Goal: Information Seeking & Learning: Learn about a topic

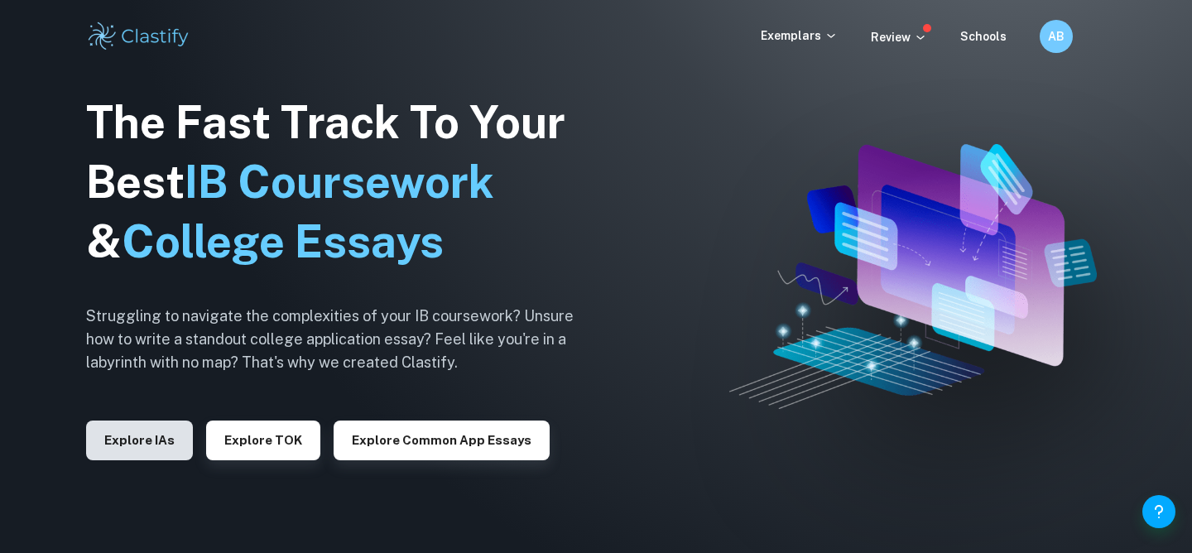
click at [172, 443] on button "Explore IAs" at bounding box center [139, 440] width 107 height 40
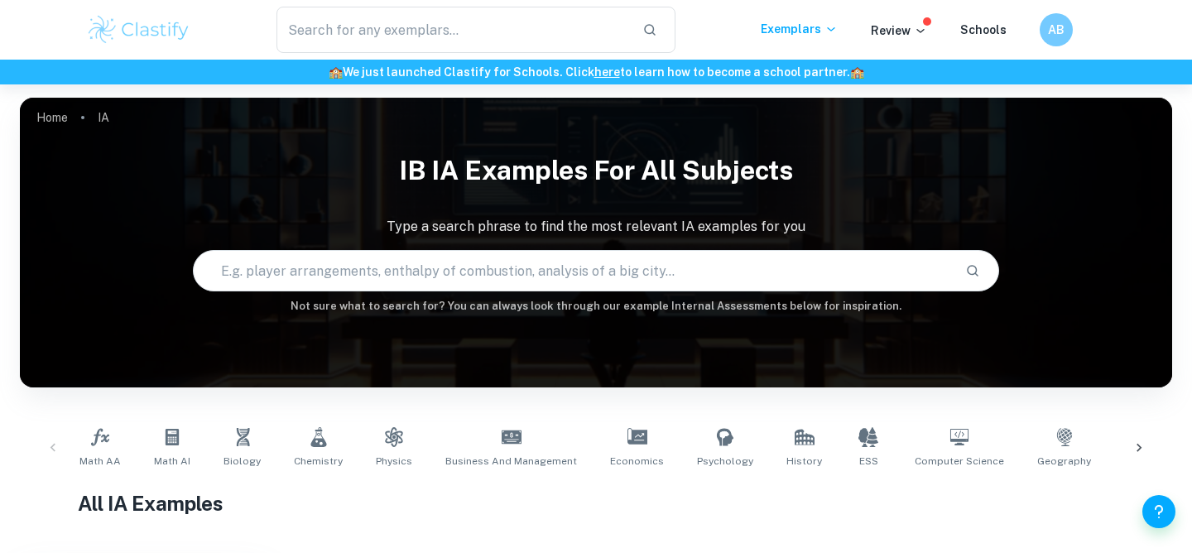
click at [448, 280] on input "text" at bounding box center [573, 270] width 758 height 46
click at [159, 447] on link "Math AI" at bounding box center [172, 447] width 50 height 55
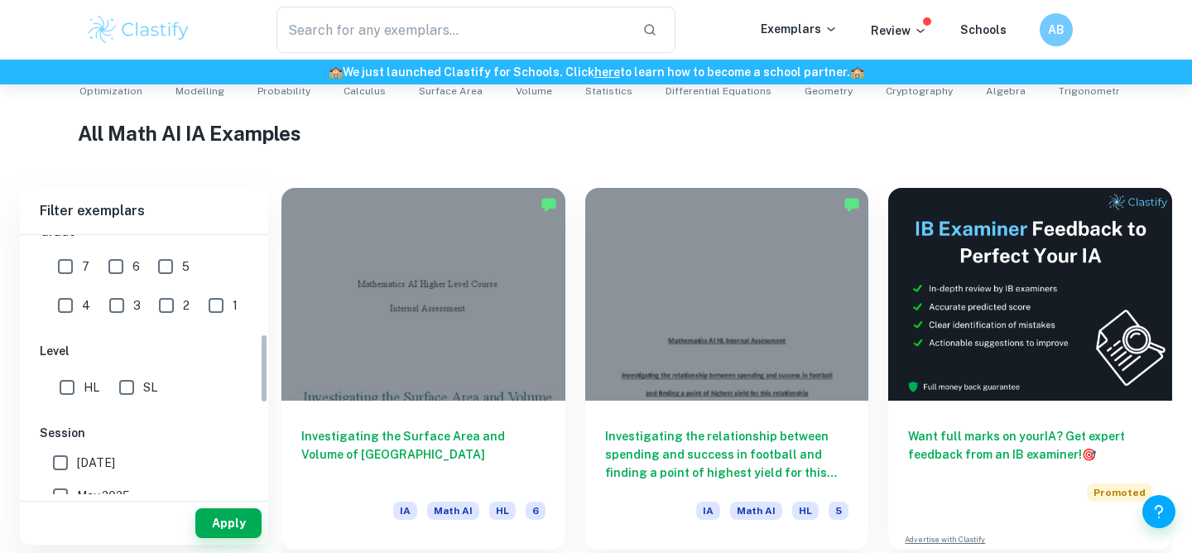
scroll to position [382, 0]
click at [63, 391] on input "HL" at bounding box center [66, 386] width 33 height 33
checkbox input "true"
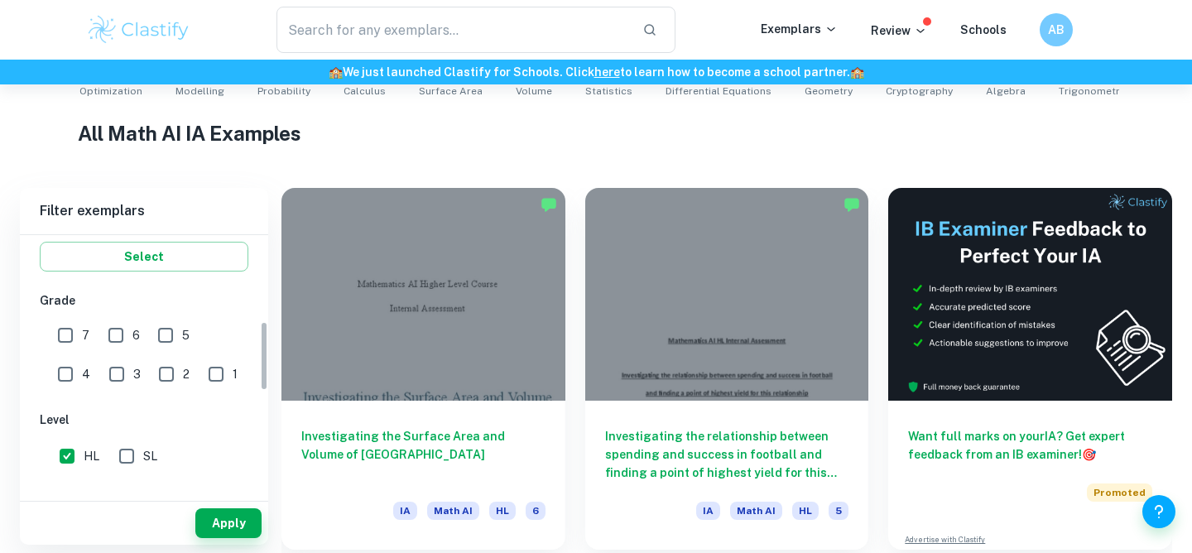
scroll to position [279, 0]
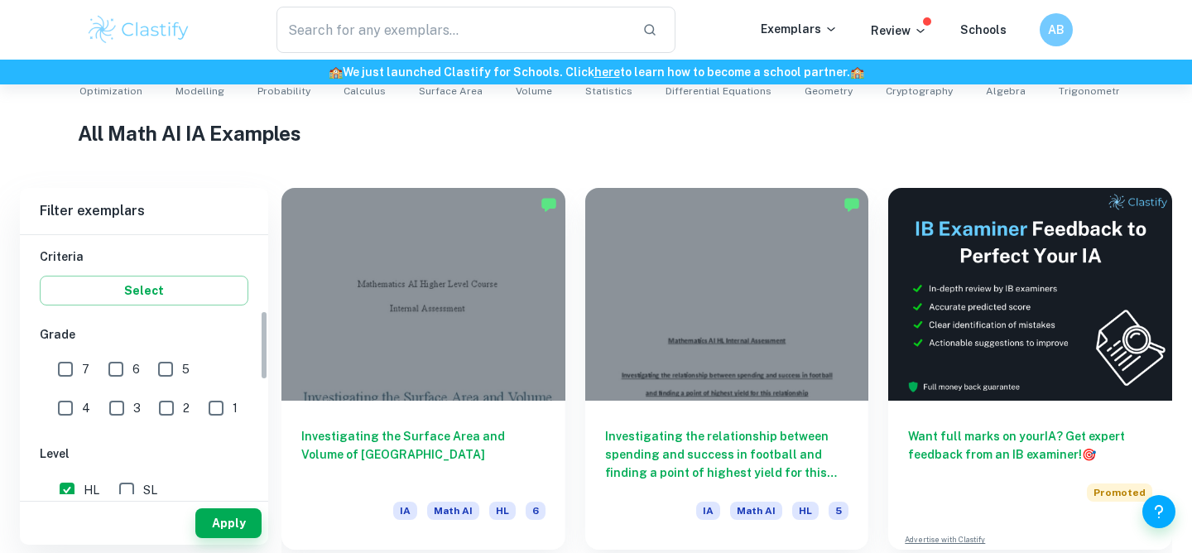
click at [68, 377] on input "7" at bounding box center [65, 369] width 33 height 33
checkbox input "true"
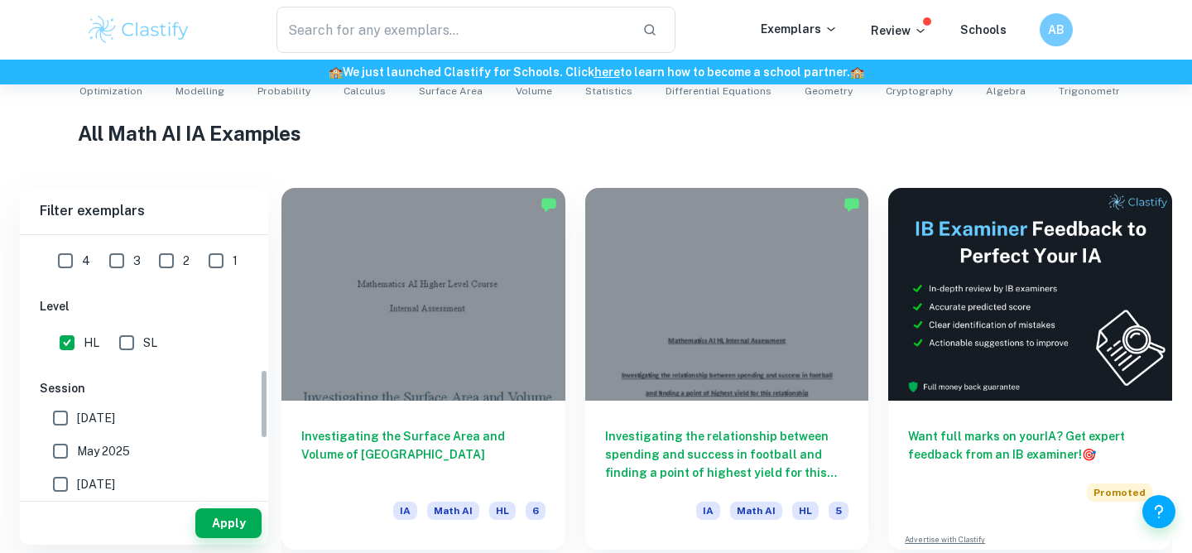
scroll to position [580, 0]
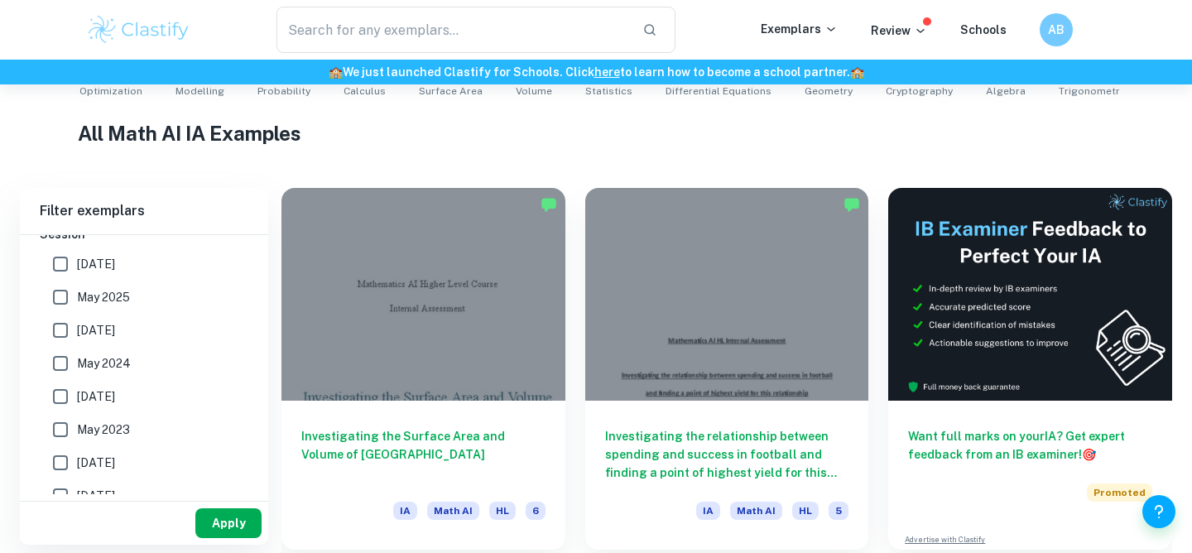
click at [212, 518] on button "Apply" at bounding box center [228, 523] width 66 height 30
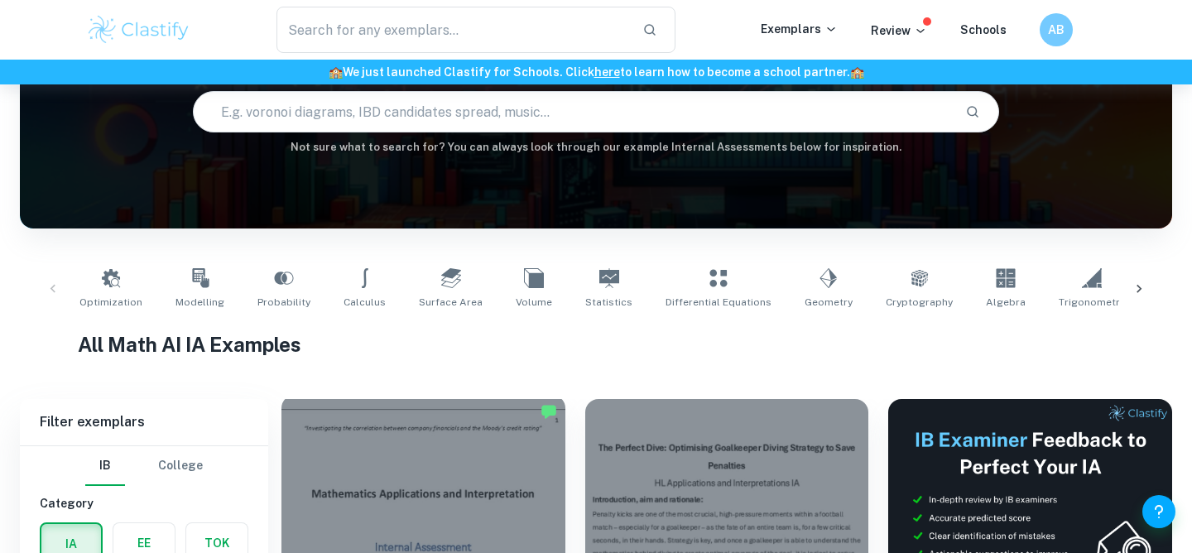
scroll to position [163, 0]
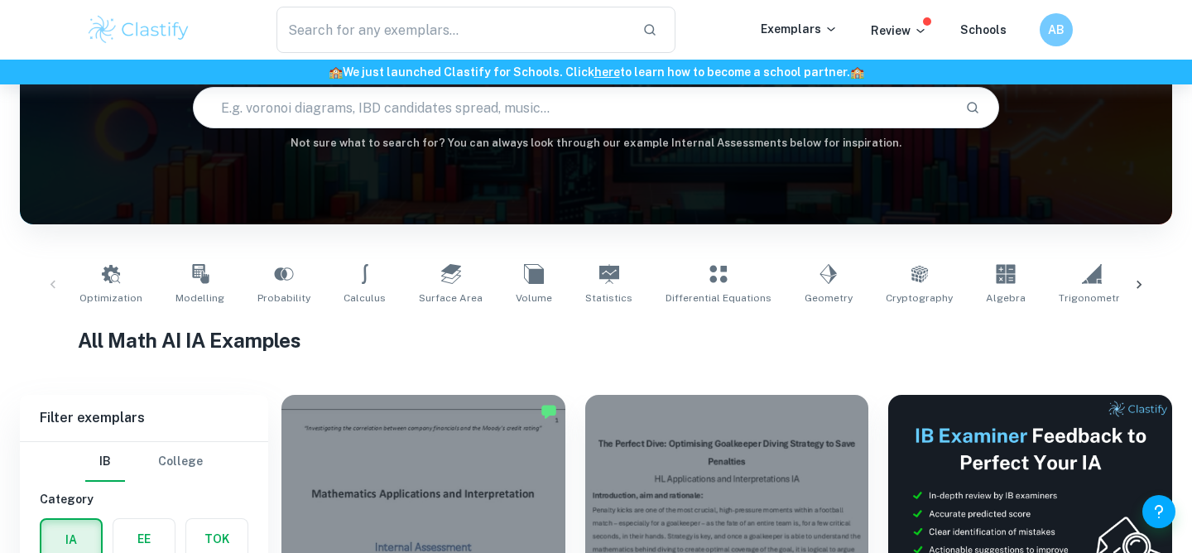
click at [1141, 283] on icon at bounding box center [1138, 284] width 17 height 17
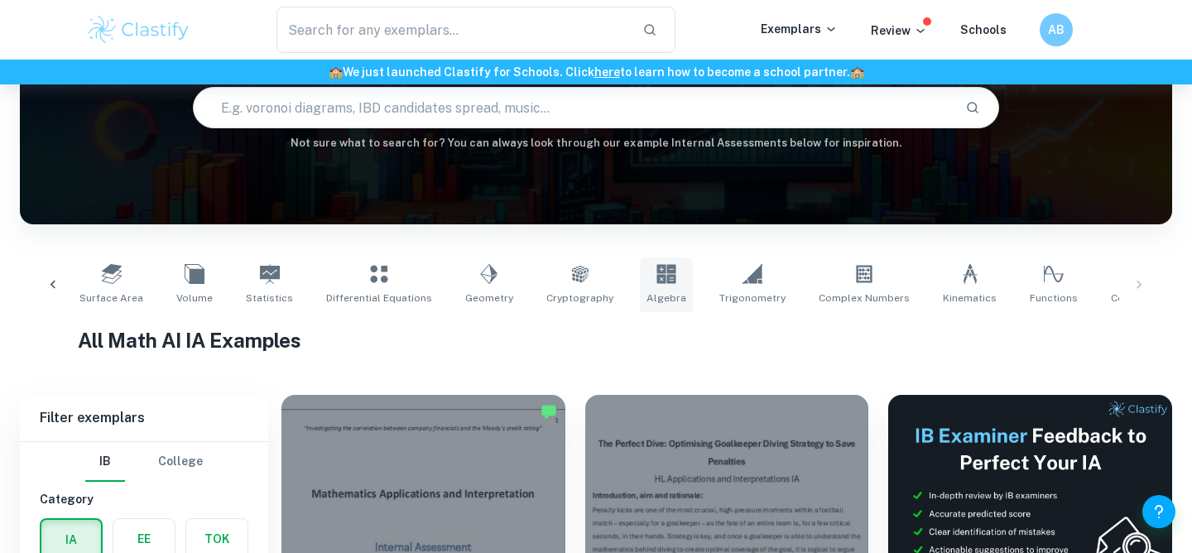
click at [644, 282] on link "Algebra" at bounding box center [666, 284] width 53 height 55
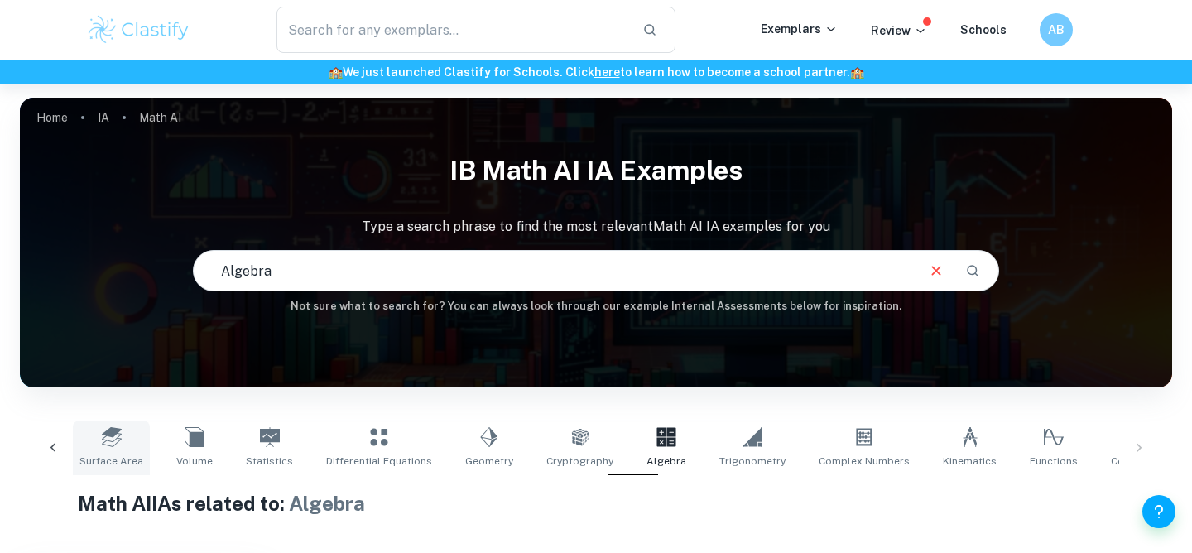
click at [89, 471] on link "Surface Area" at bounding box center [111, 447] width 77 height 55
type input "Surface Area"
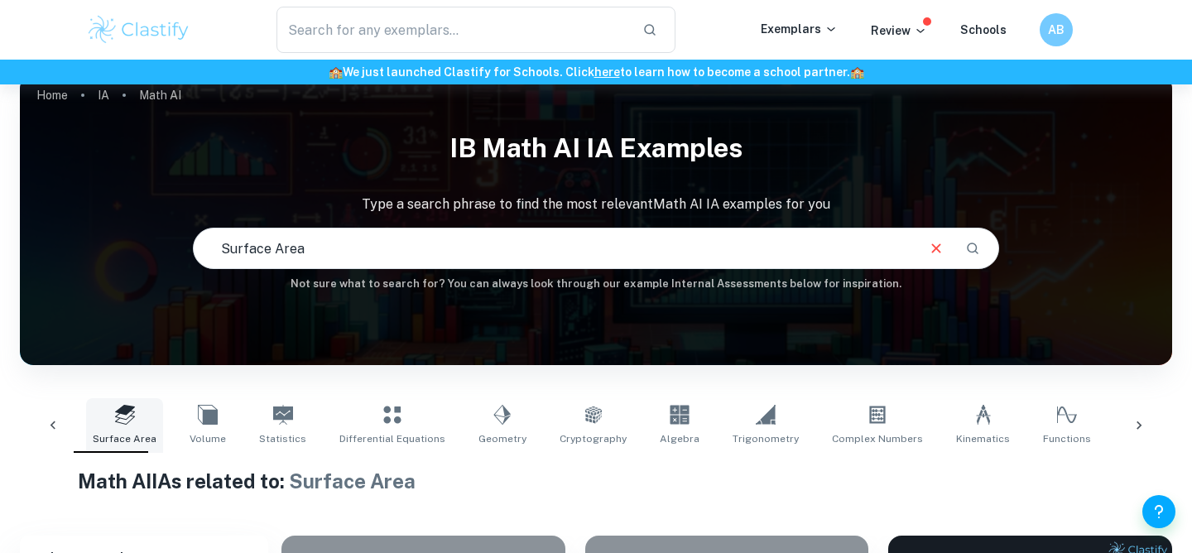
scroll to position [34, 0]
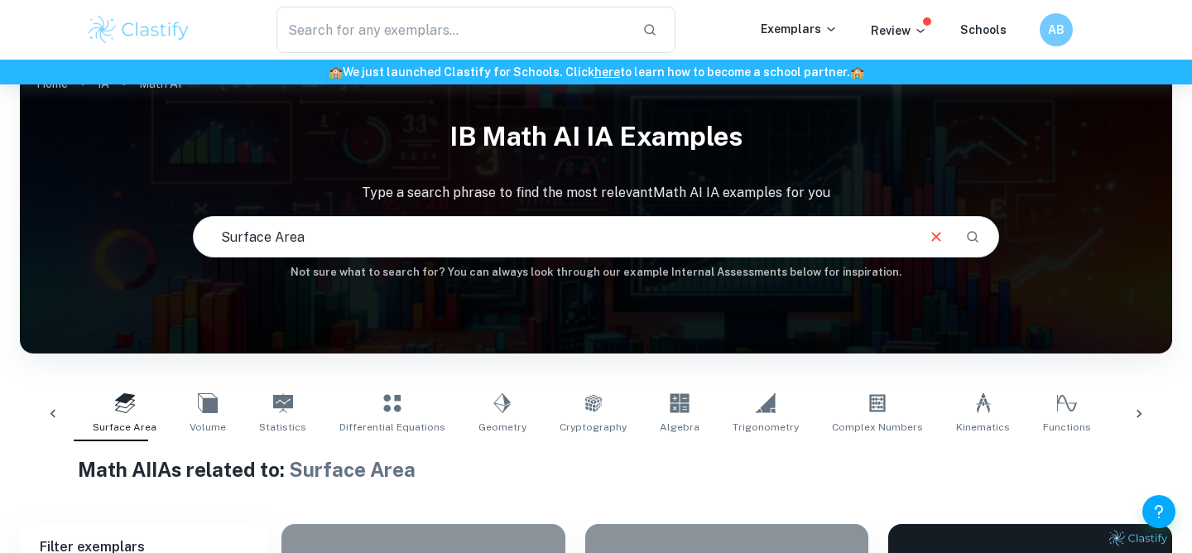
click at [142, 46] on img at bounding box center [138, 29] width 105 height 33
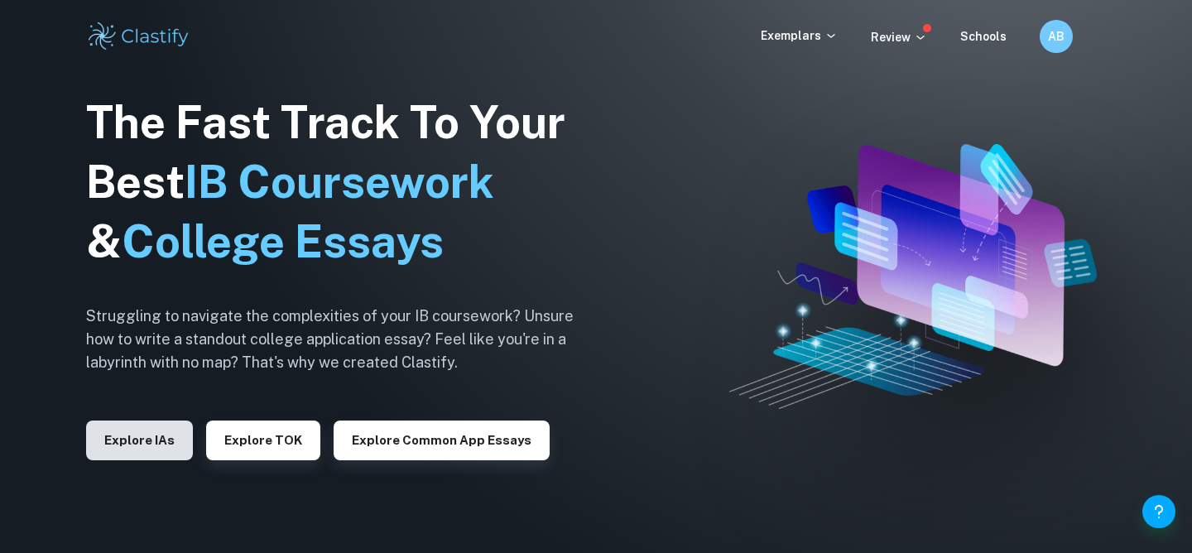
click at [131, 430] on button "Explore IAs" at bounding box center [139, 440] width 107 height 40
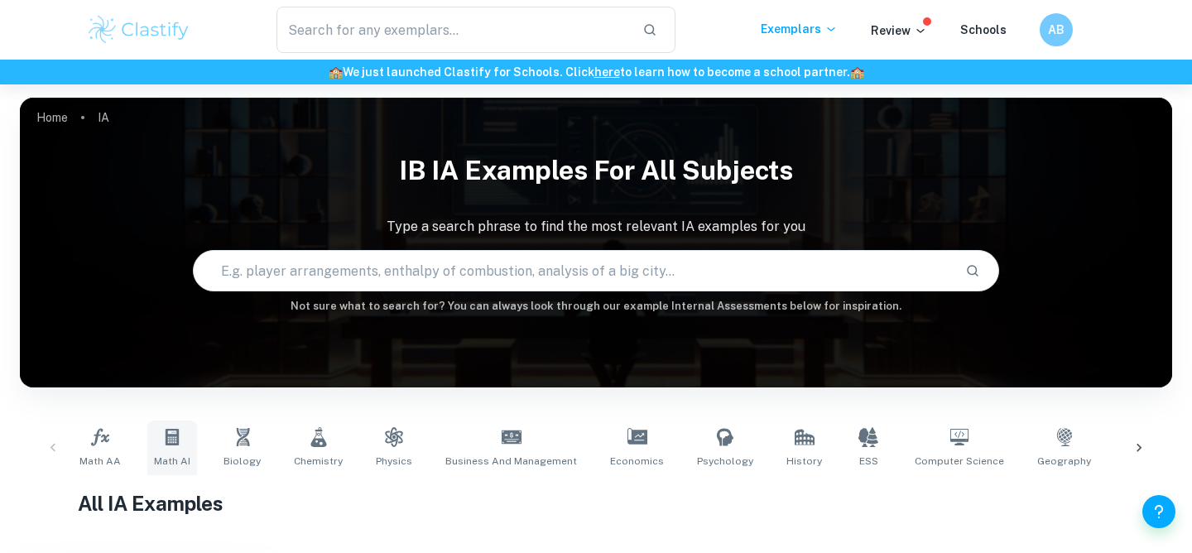
click at [173, 444] on icon at bounding box center [172, 437] width 13 height 17
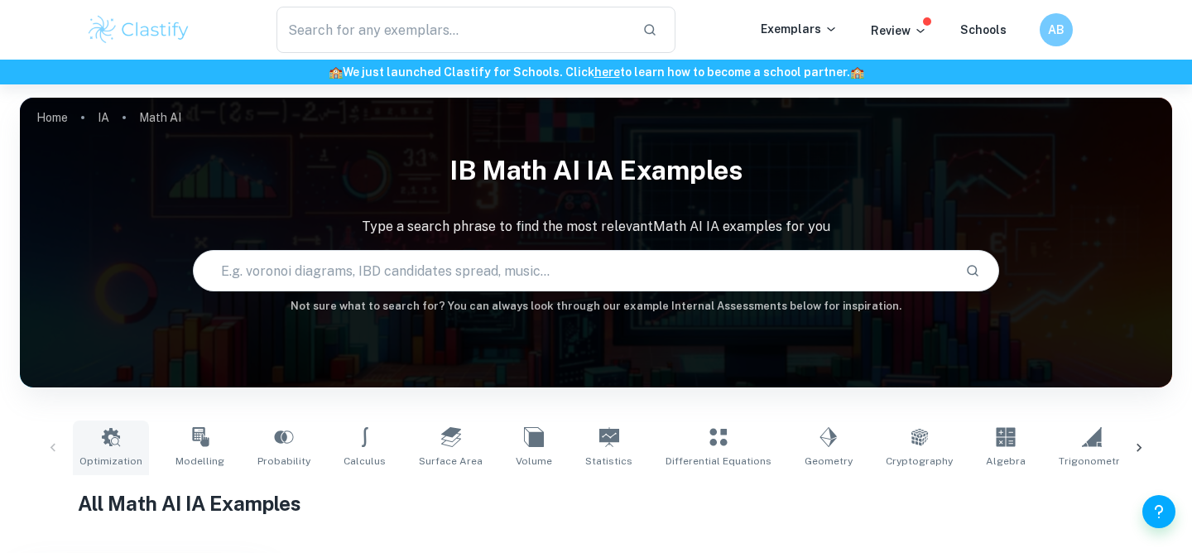
click at [134, 440] on link "Optimization" at bounding box center [111, 447] width 76 height 55
type input "Optimization"
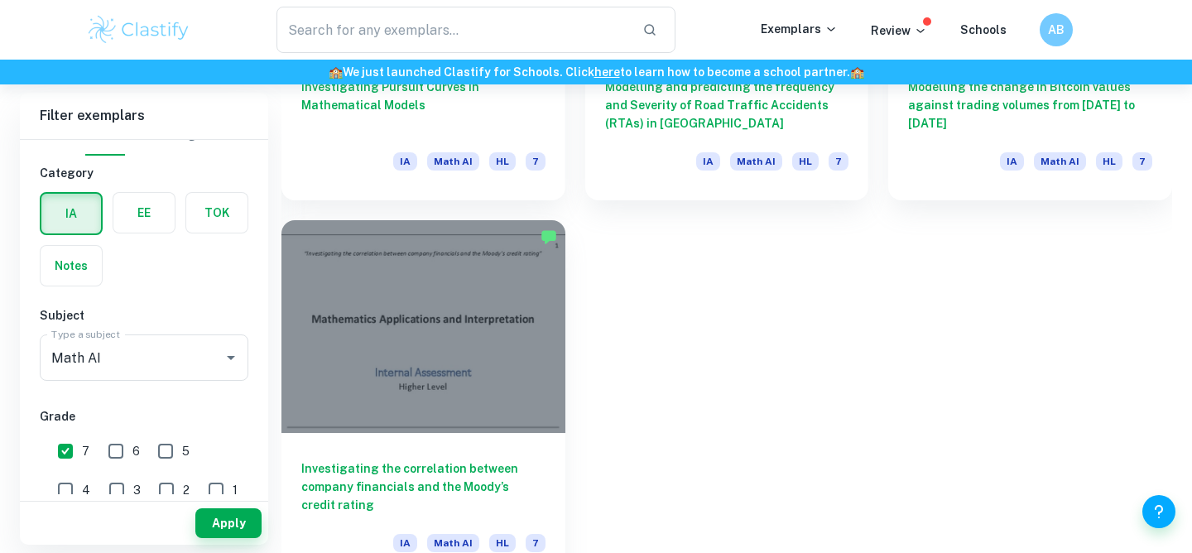
scroll to position [1130, 0]
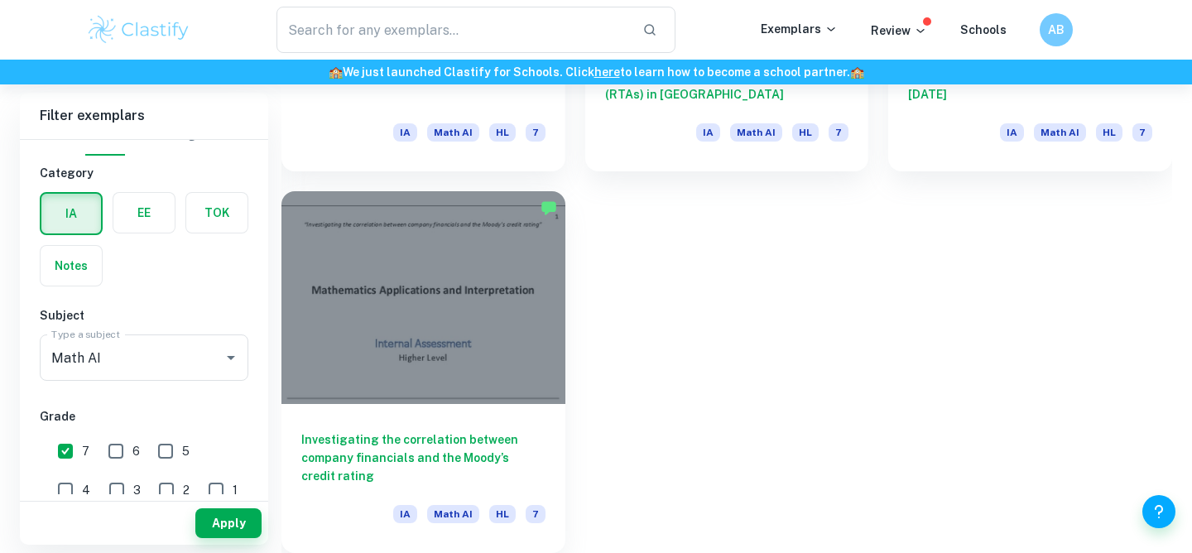
click at [66, 453] on input "7" at bounding box center [65, 450] width 33 height 33
click at [214, 529] on button "Apply" at bounding box center [228, 523] width 66 height 30
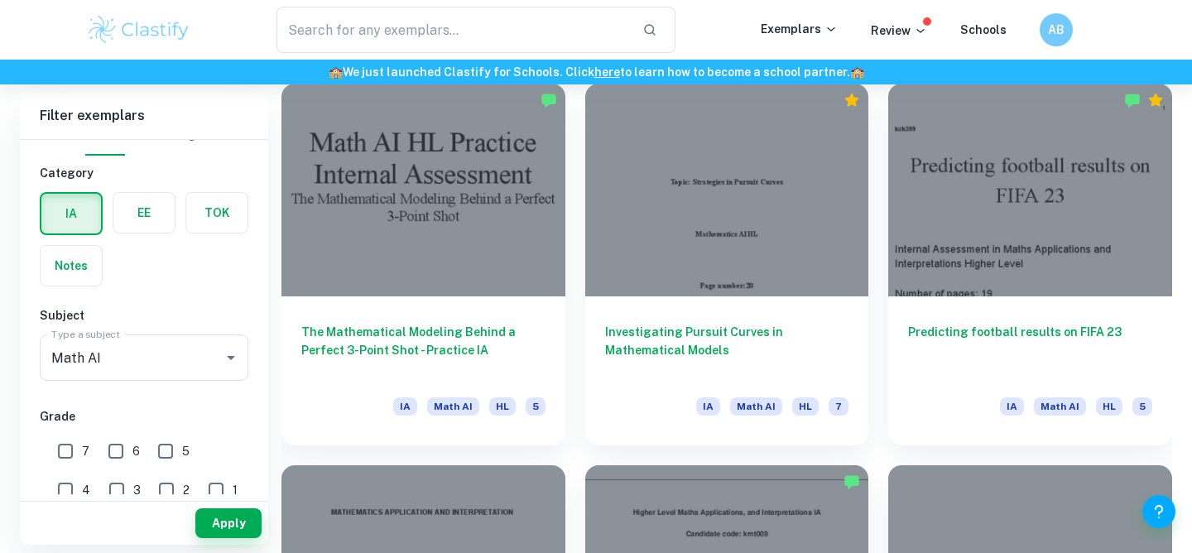
scroll to position [3146, 0]
click at [50, 453] on input "7" at bounding box center [65, 450] width 33 height 33
checkbox input "true"
click at [223, 519] on button "Apply" at bounding box center [228, 523] width 66 height 30
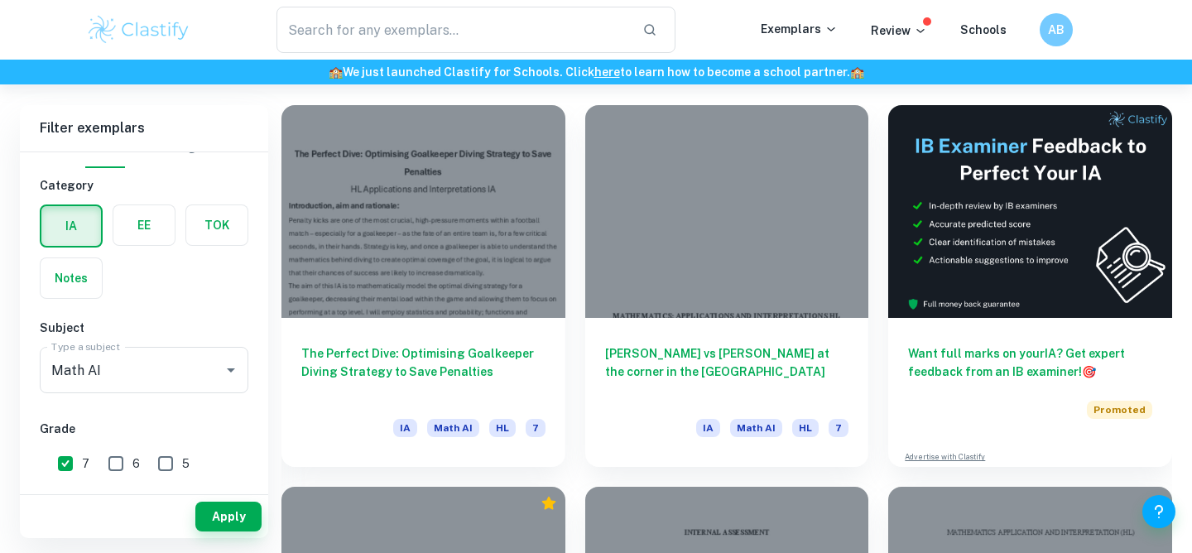
scroll to position [443, 0]
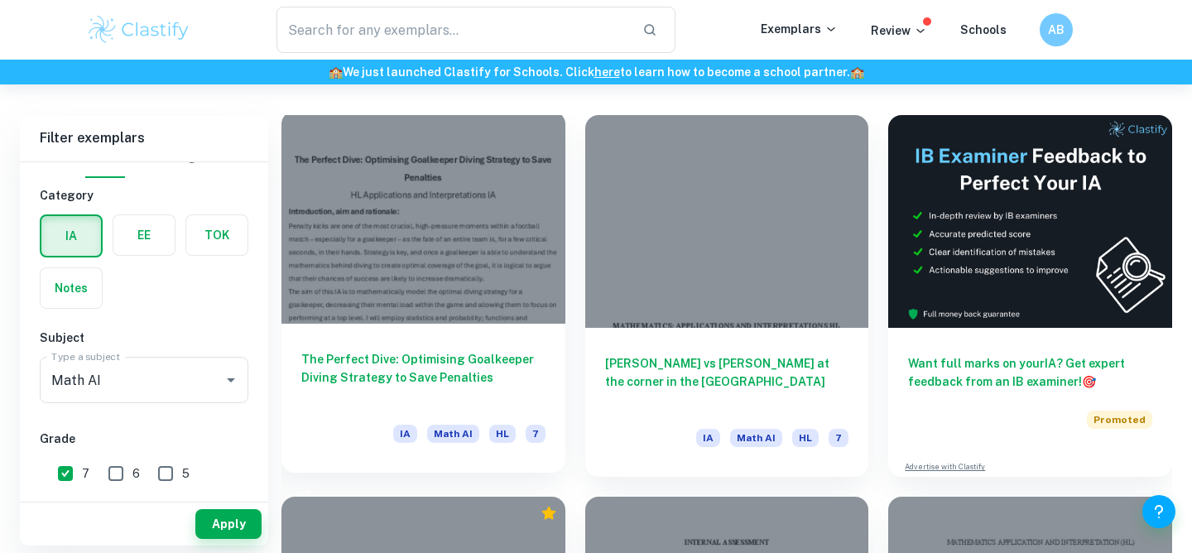
click at [491, 185] on div at bounding box center [423, 217] width 284 height 213
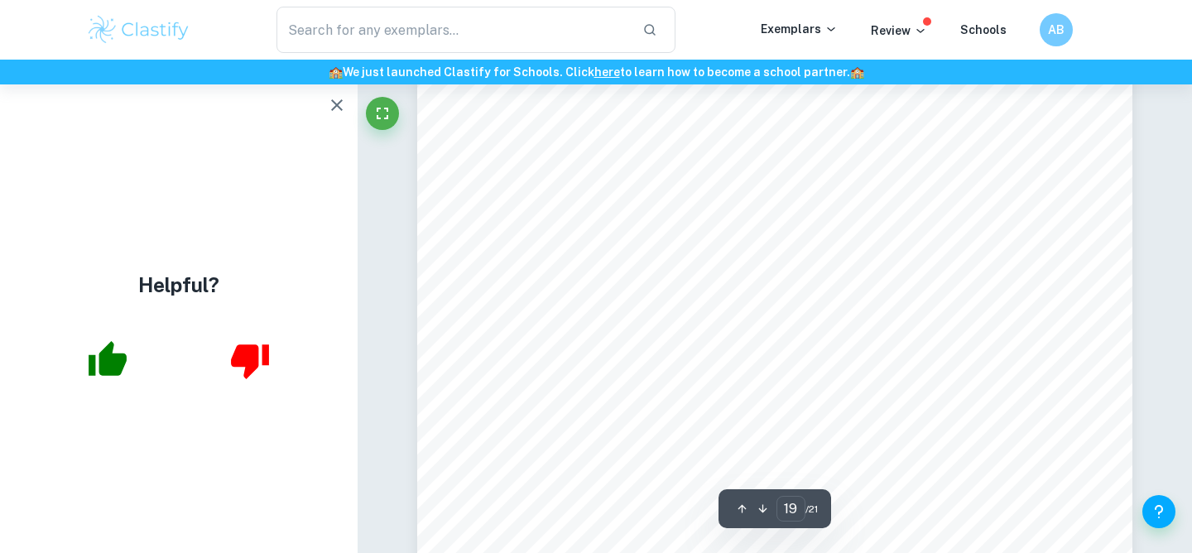
scroll to position [18699, 0]
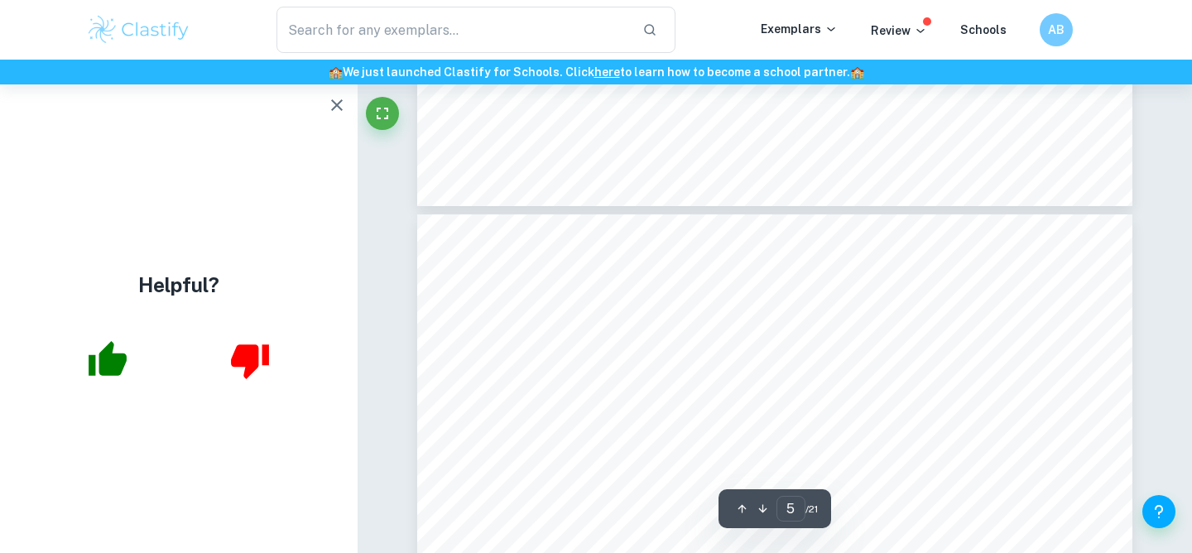
type input "4"
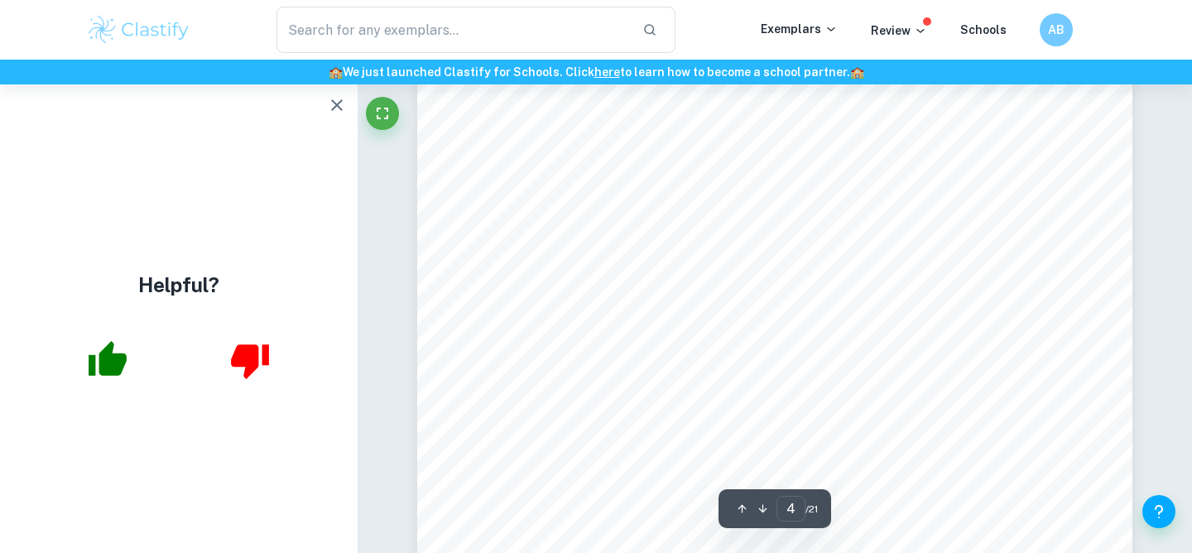
scroll to position [3247, 0]
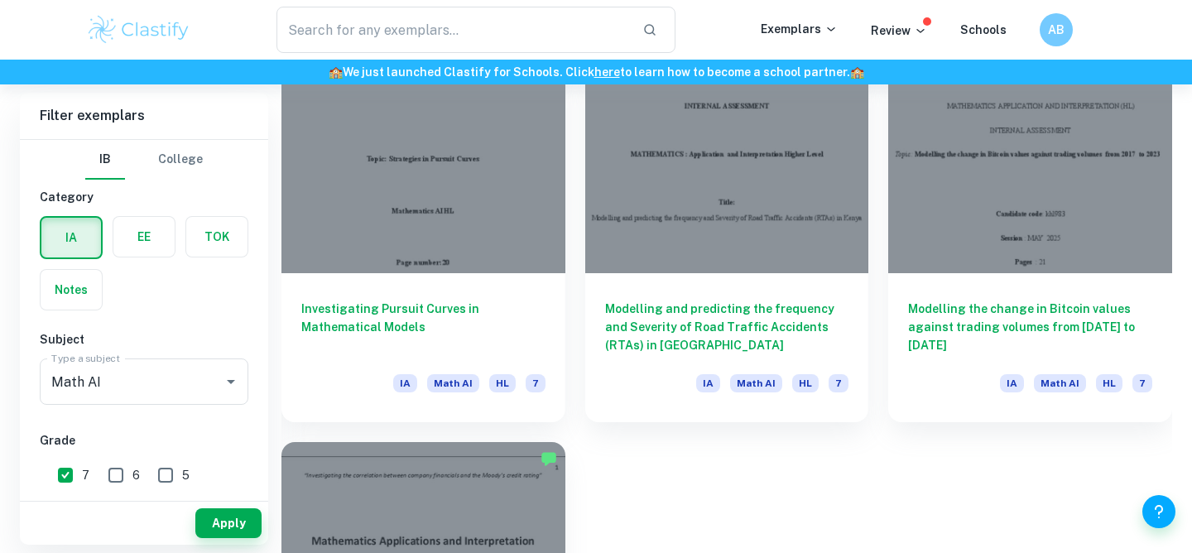
scroll to position [876, 0]
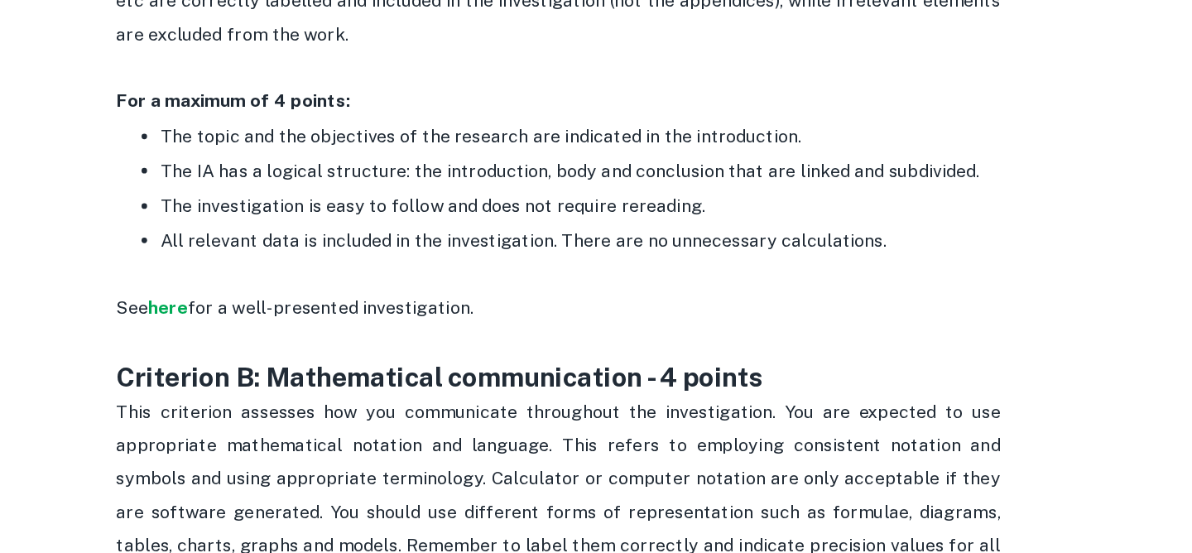
scroll to position [939, 0]
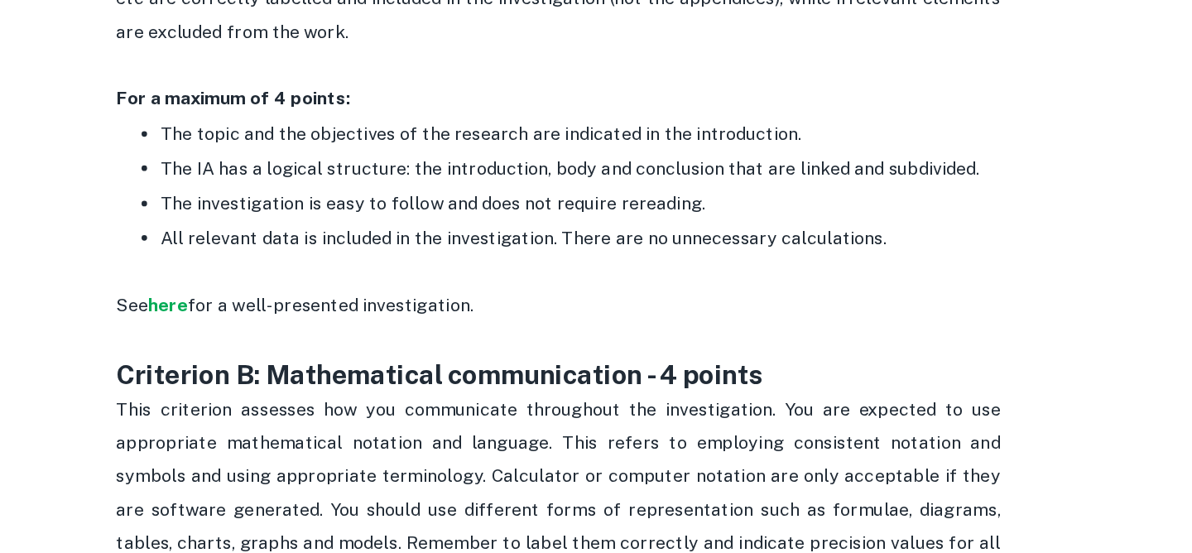
click at [641, 294] on span "The investigation is easy to follow and does not require rereading." at bounding box center [502, 291] width 408 height 16
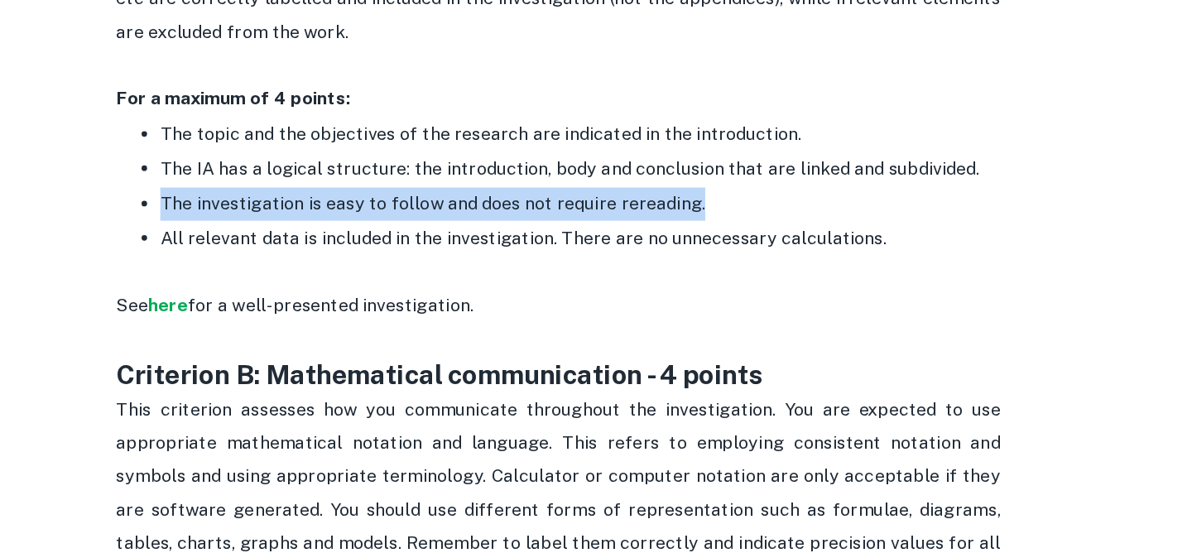
click at [627, 321] on span "All relevant data is included in the investigation. There are no unnecessary ca…" at bounding box center [570, 317] width 544 height 16
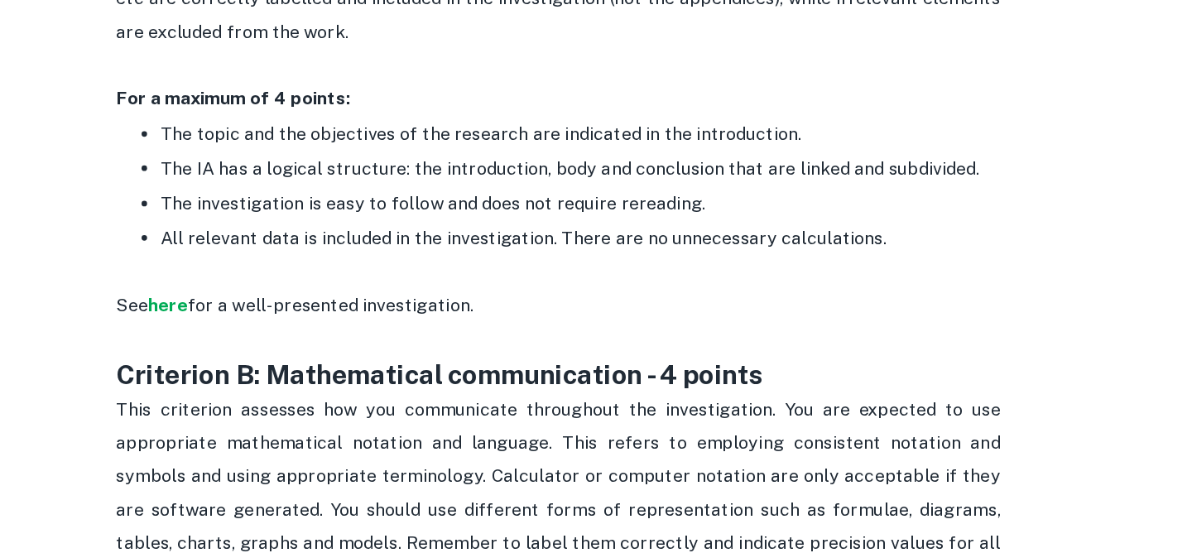
click at [627, 321] on span "All relevant data is included in the investigation. There are no unnecessary ca…" at bounding box center [570, 317] width 544 height 16
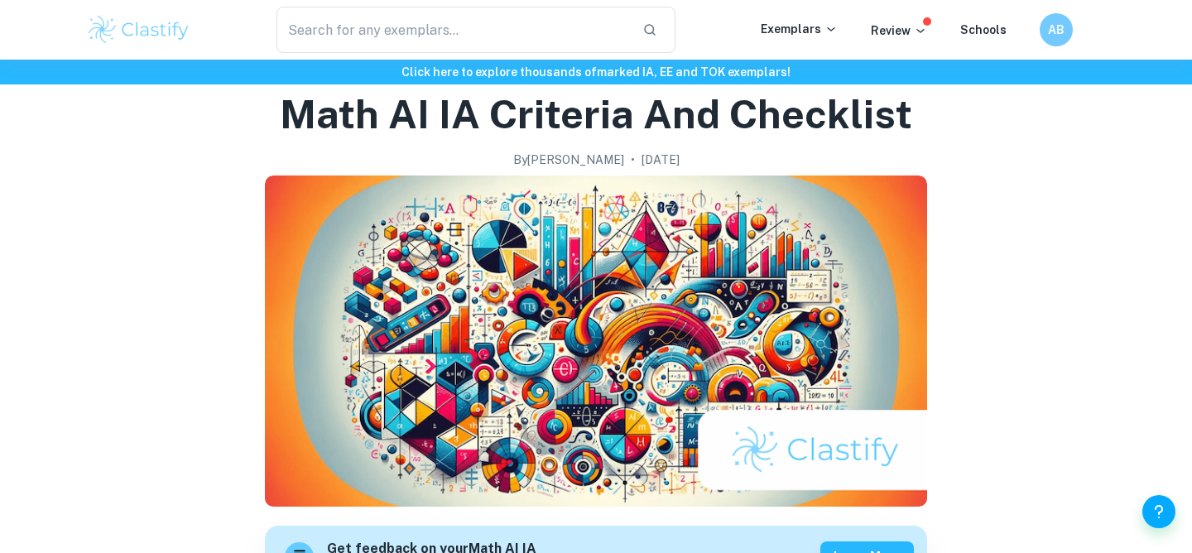
scroll to position [0, 0]
